Goal: Information Seeking & Learning: Understand process/instructions

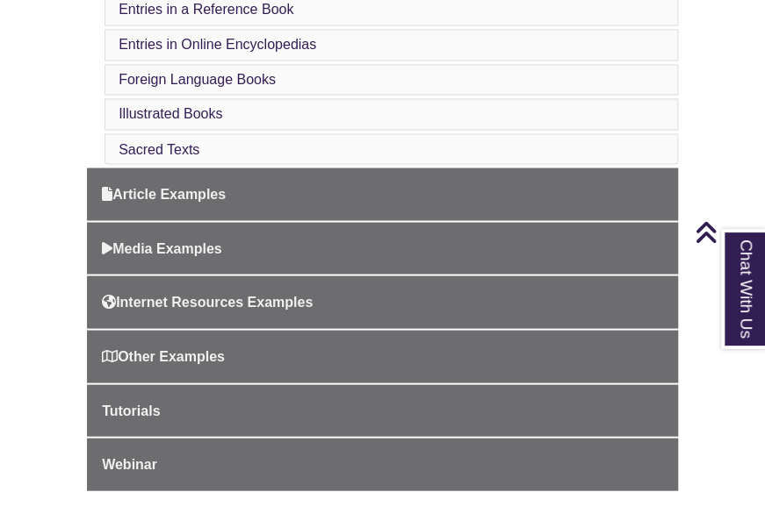
scroll to position [1029, 0]
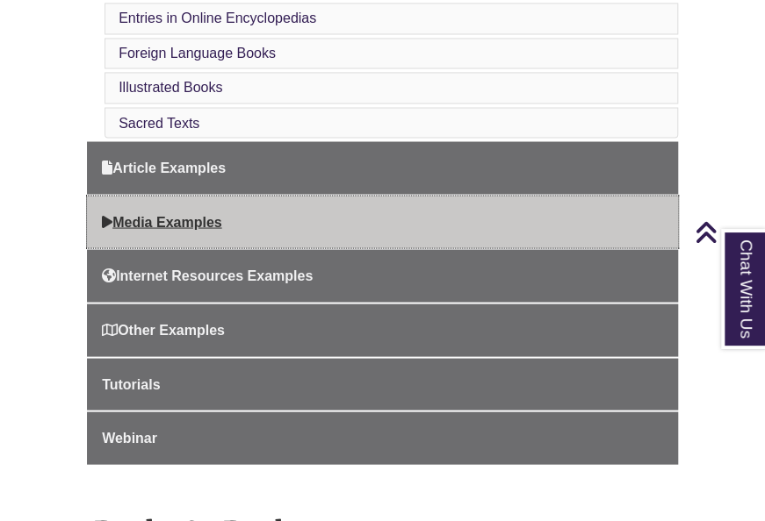
click at [183, 222] on link "Media Examples" at bounding box center [382, 222] width 591 height 53
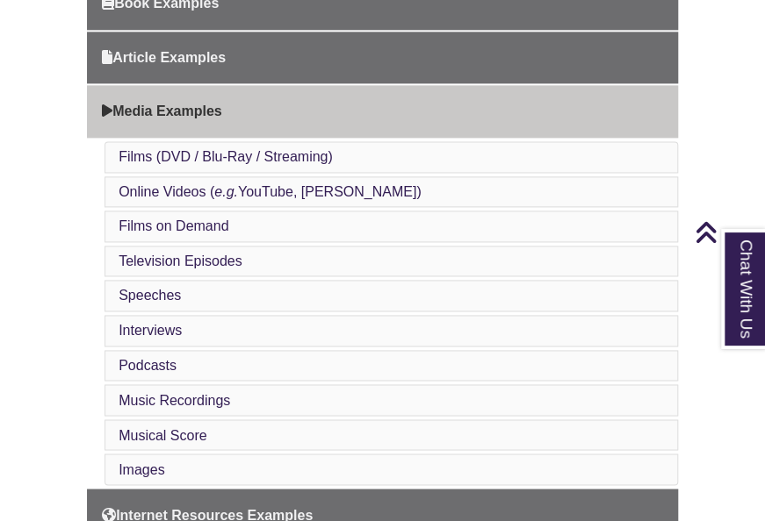
scroll to position [768, 0]
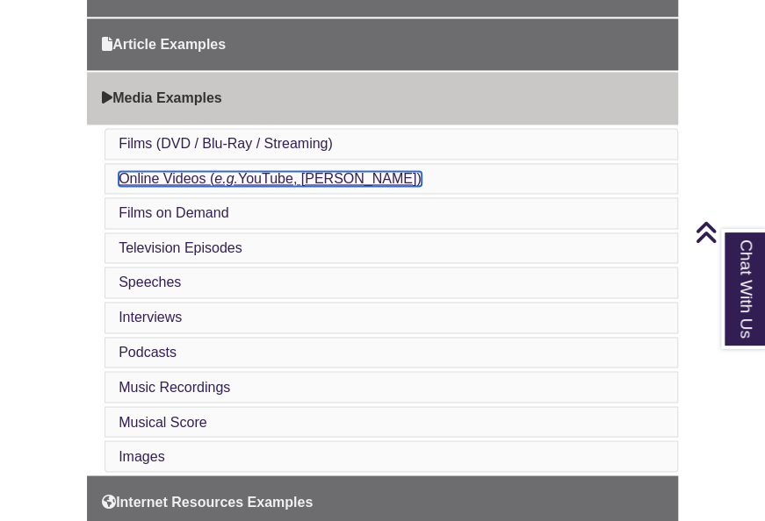
click at [277, 171] on link "Online Videos ( e.g. YouTube, TED)" at bounding box center [270, 178] width 302 height 15
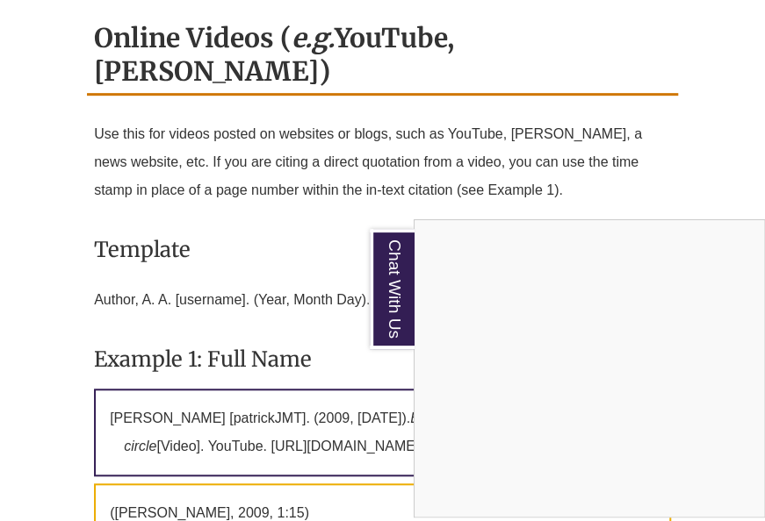
scroll to position [3009, 0]
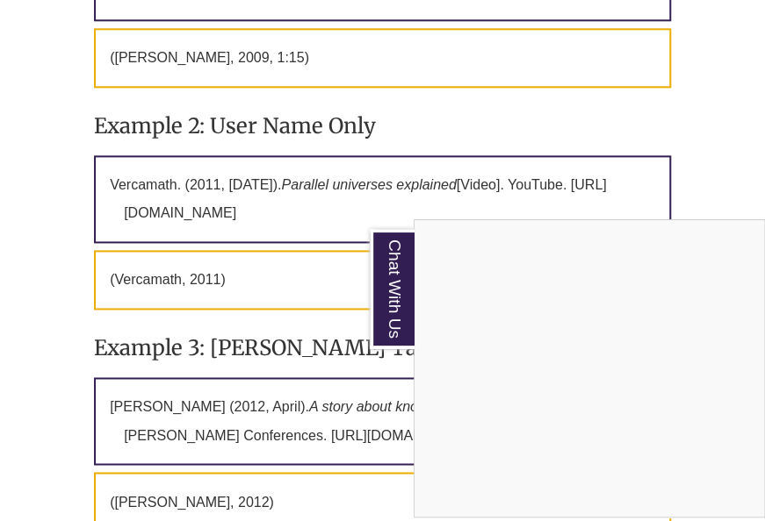
click at [44, 287] on div "Chat With Us" at bounding box center [382, 260] width 765 height 521
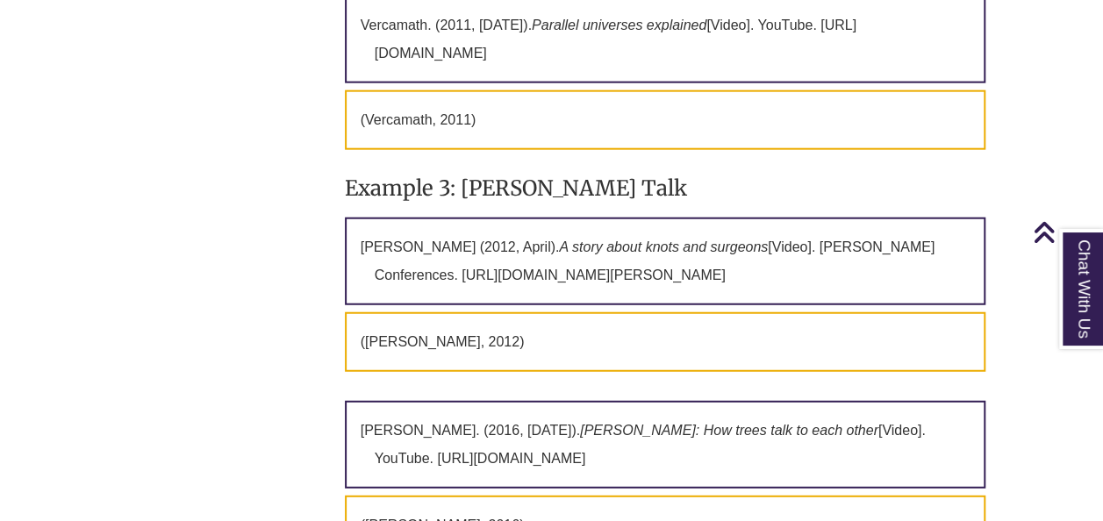
scroll to position [2073, 0]
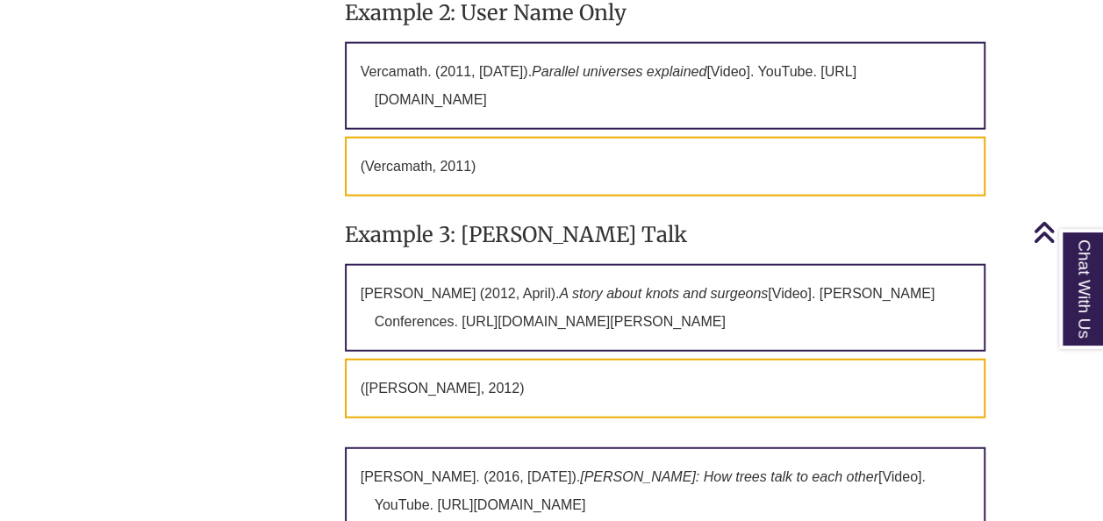
drag, startPoint x: 1086, startPoint y: 50, endPoint x: 1116, endPoint y: 176, distance: 129.0
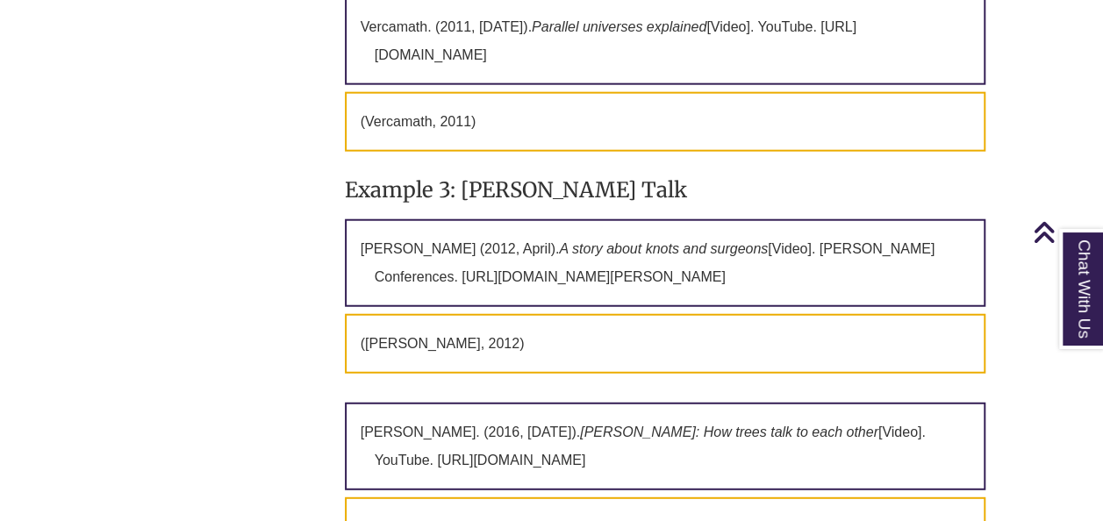
scroll to position [2144, 0]
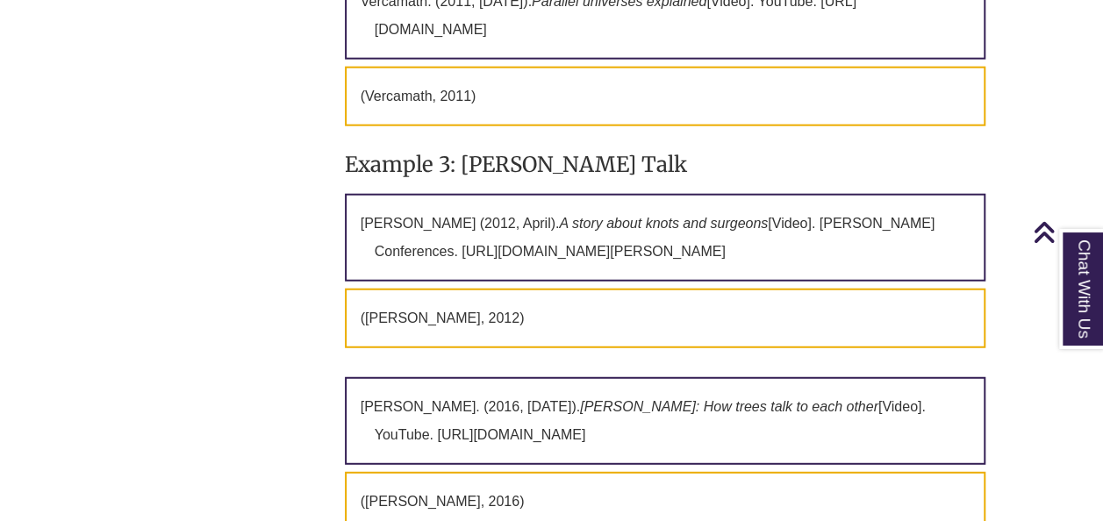
click at [492, 144] on h3 "Example 3: TED Talk" at bounding box center [666, 164] width 642 height 41
drag, startPoint x: 902, startPoint y: 192, endPoint x: 737, endPoint y: 195, distance: 165.1
click at [737, 195] on p "Gavagan, E. (2012, April). A story about knots and surgeons [Video]. TED Confer…" at bounding box center [666, 238] width 642 height 88
copy p "[Video]. TED Conferences"
click at [764, 235] on p "Gavagan, E. (2012, April). A story about knots and surgeons [Video]. TED Confer…" at bounding box center [666, 238] width 642 height 88
